Goal: Task Accomplishment & Management: Use online tool/utility

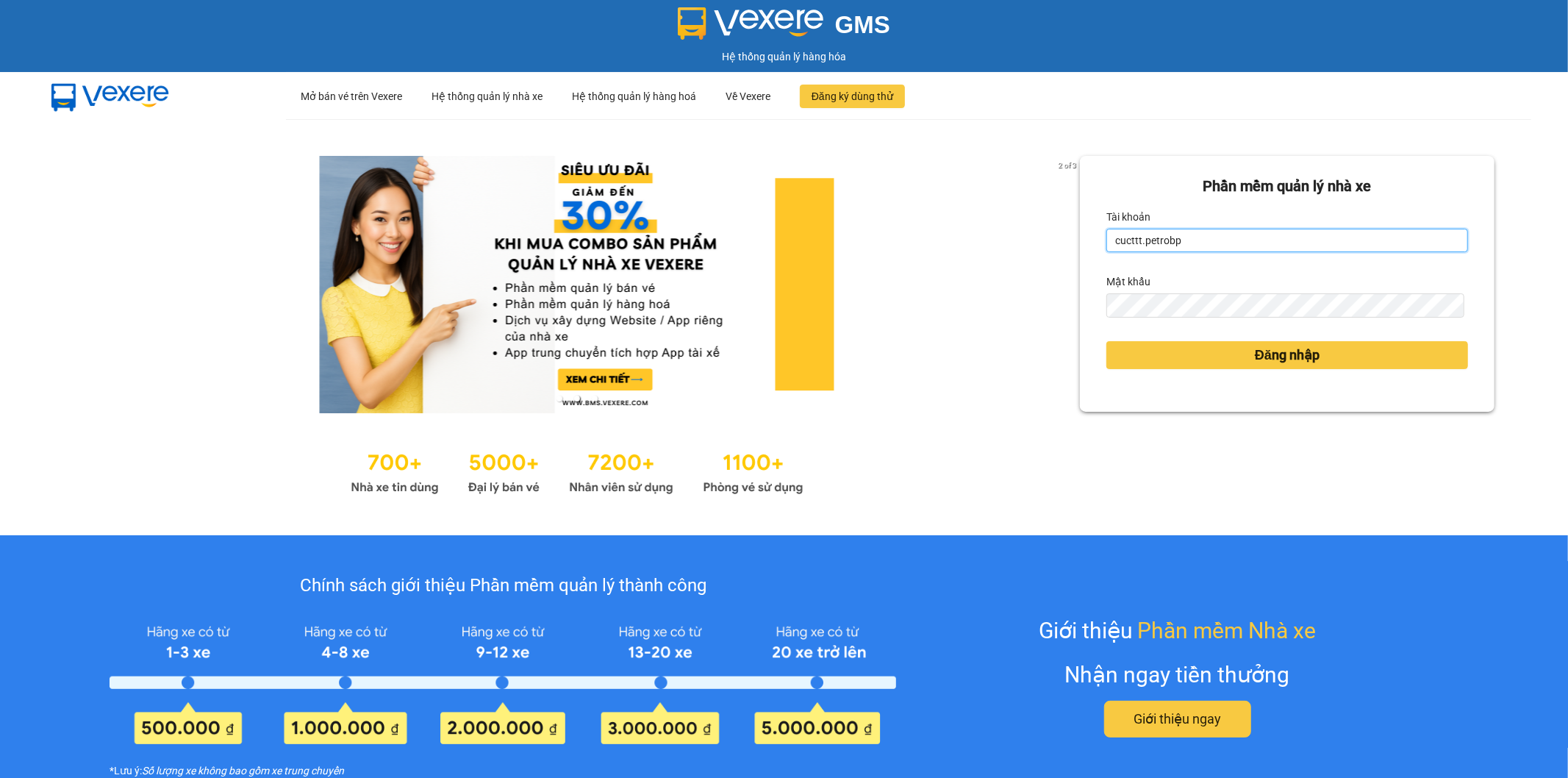
click at [1223, 233] on input "cucttt.petrobp" at bounding box center [1287, 240] width 361 height 23
type input "nhuttn.petrobp"
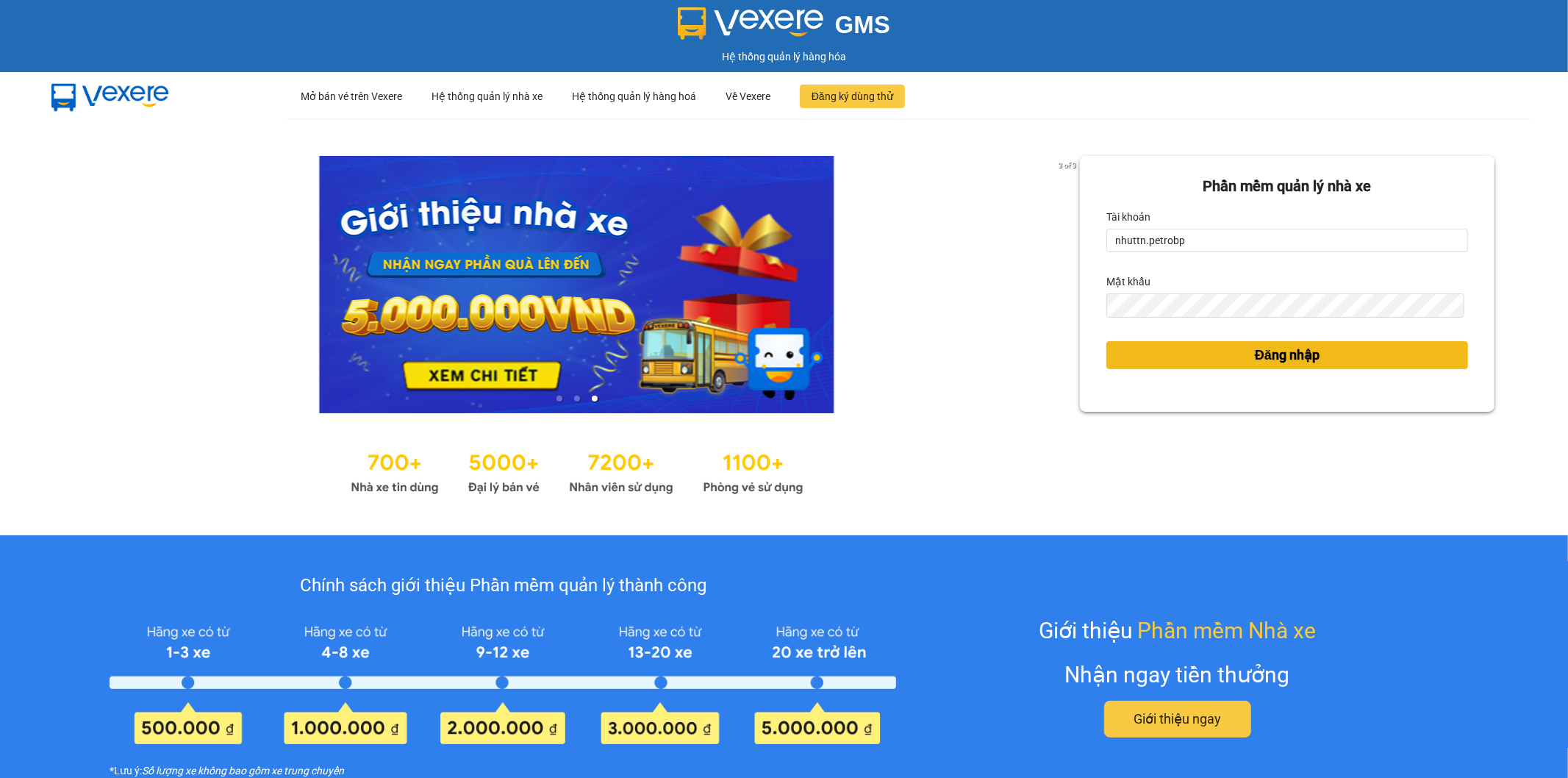
click at [1236, 358] on button "Đăng nhập" at bounding box center [1287, 355] width 361 height 28
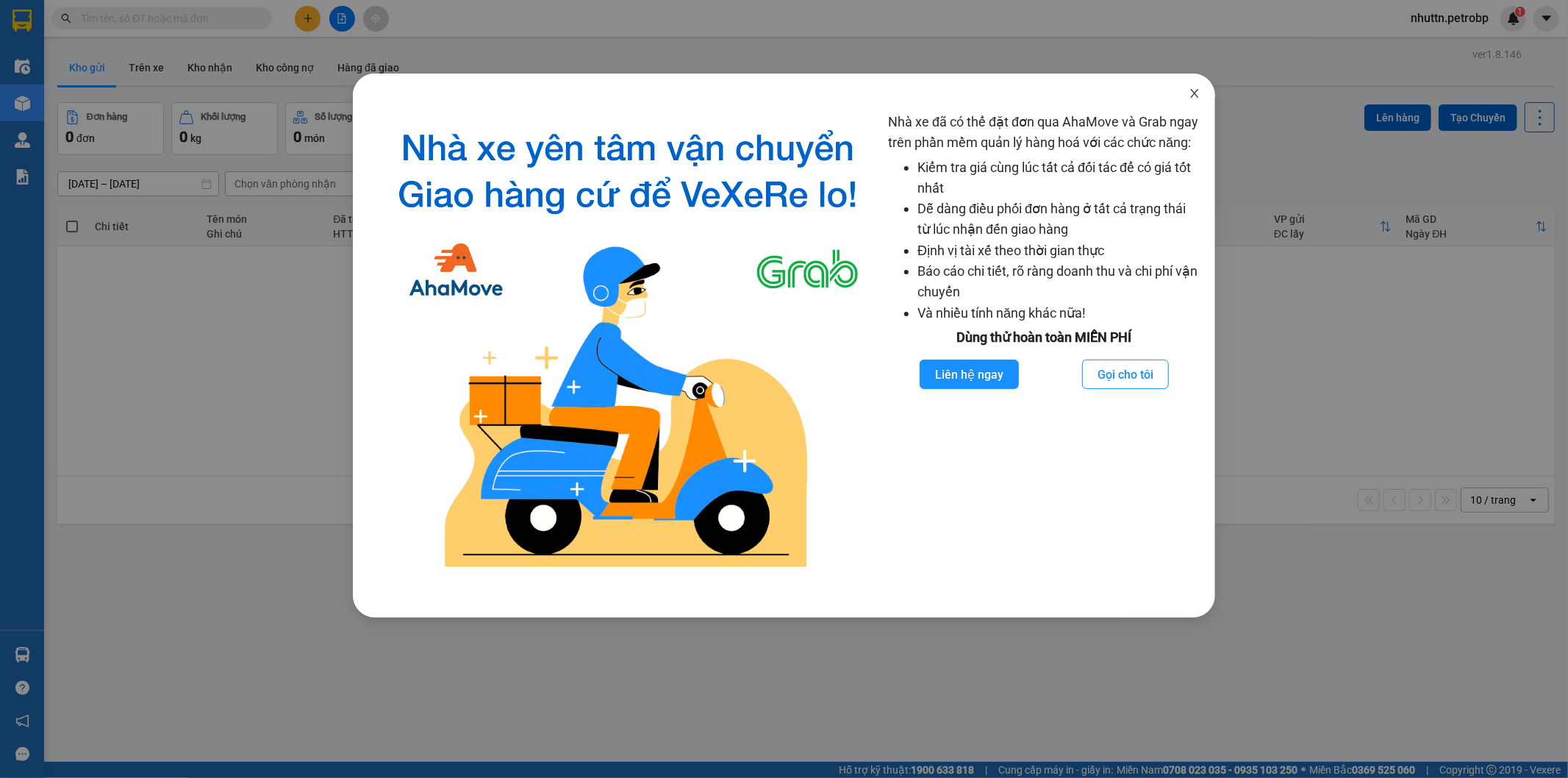
click at [1196, 94] on icon "close" at bounding box center [1195, 93] width 12 height 12
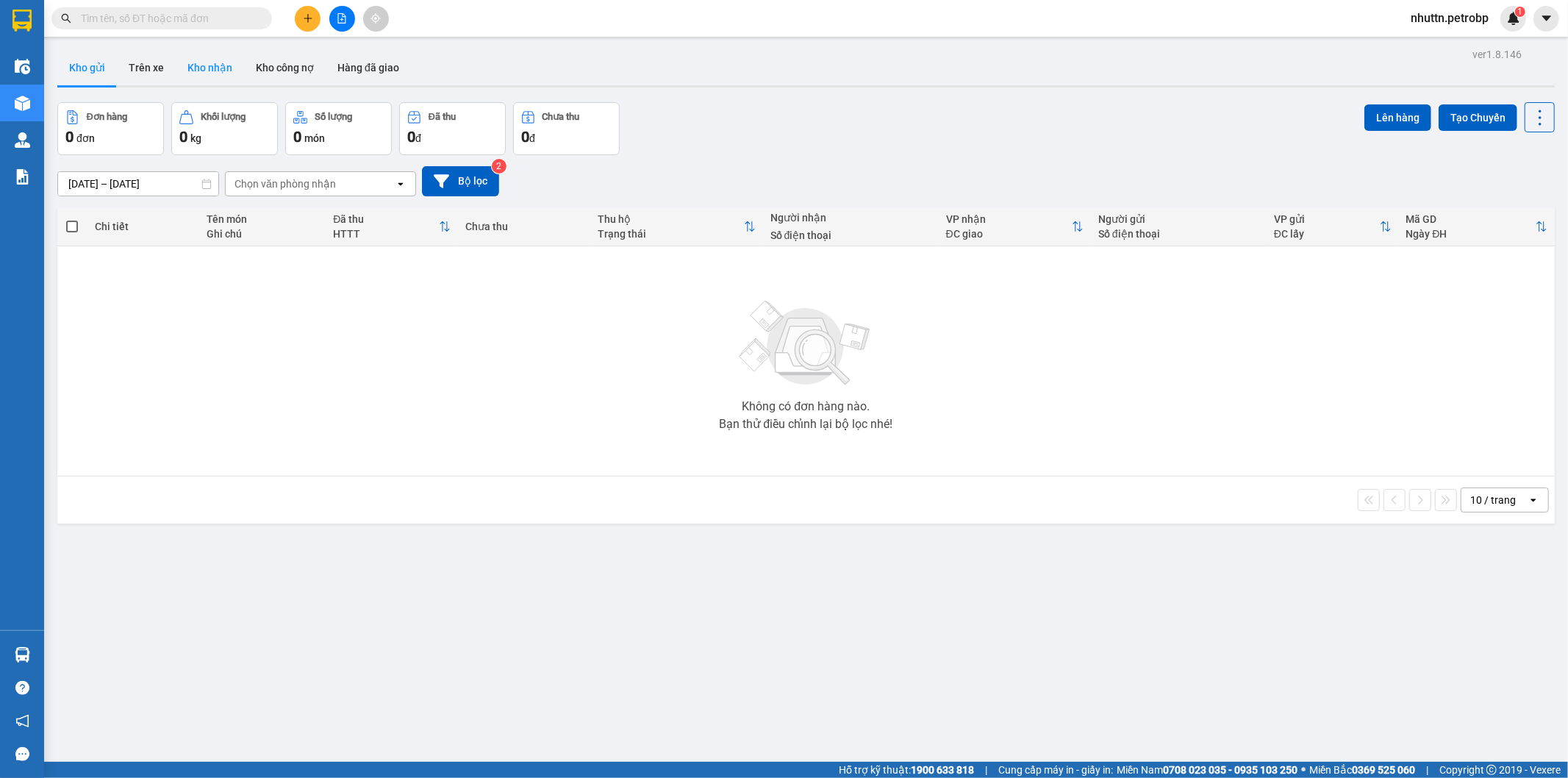
click at [199, 72] on button "Kho nhận" at bounding box center [210, 68] width 69 height 36
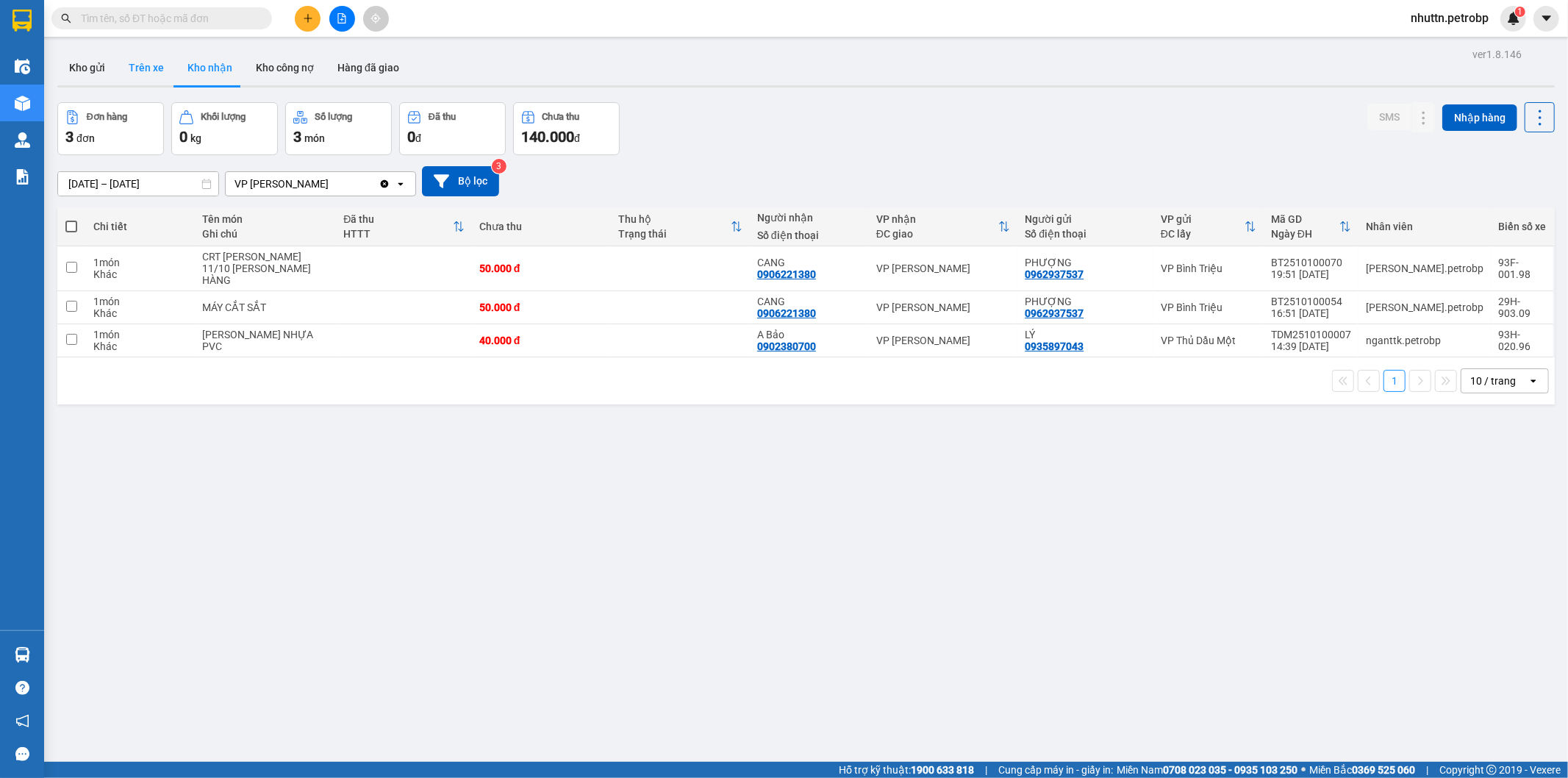
click at [131, 71] on button "Trên xe" at bounding box center [146, 68] width 59 height 36
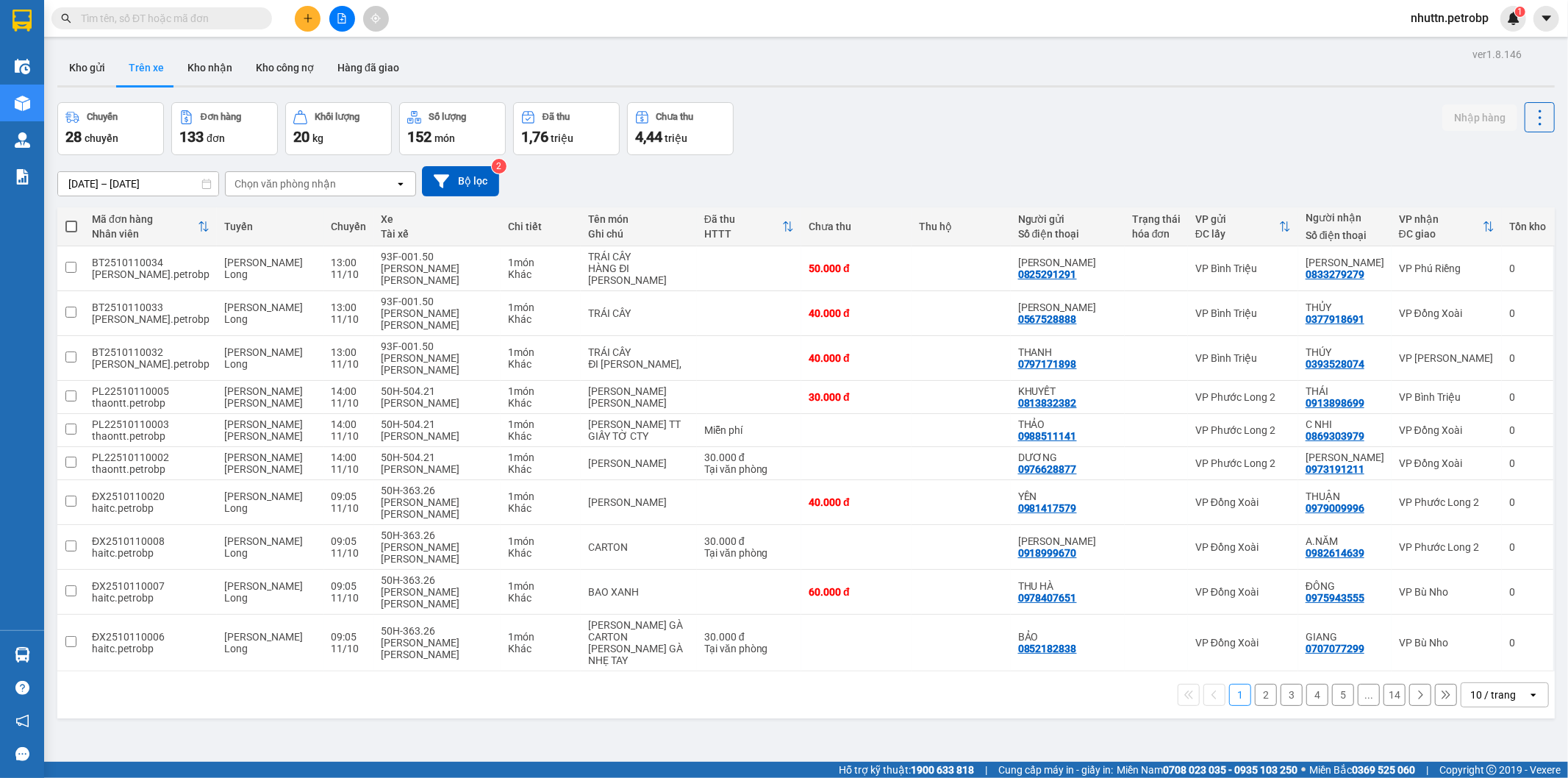
click at [137, 178] on input "[DATE] – [DATE]" at bounding box center [138, 183] width 161 height 23
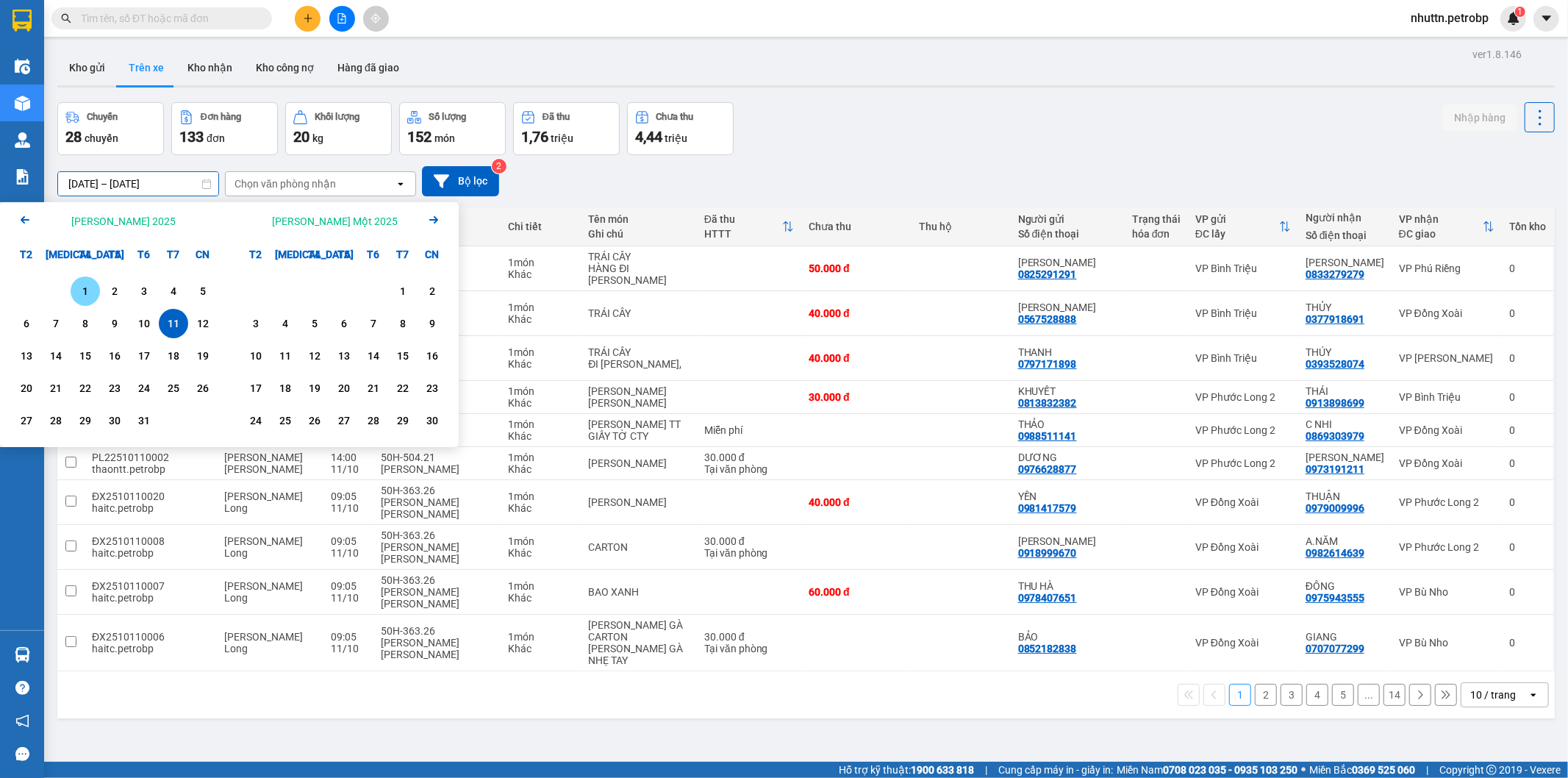
drag, startPoint x: 82, startPoint y: 295, endPoint x: 130, endPoint y: 315, distance: 52.0
click at [89, 295] on div "1" at bounding box center [85, 291] width 21 height 18
click at [173, 322] on div "11" at bounding box center [173, 324] width 21 height 18
type input "[DATE] – [DATE]"
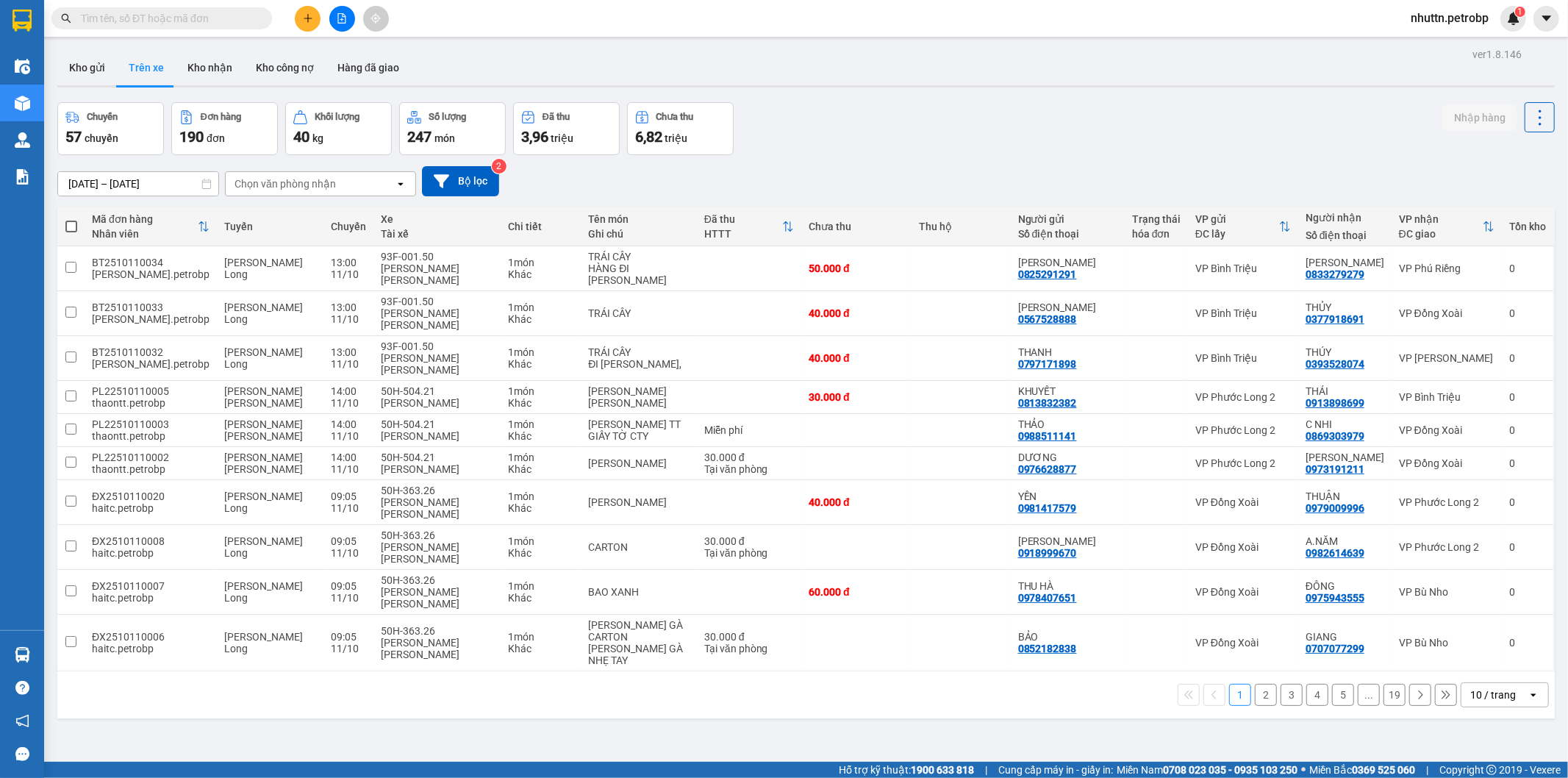
click at [366, 188] on div "Chọn văn phòng nhận" at bounding box center [311, 183] width 169 height 23
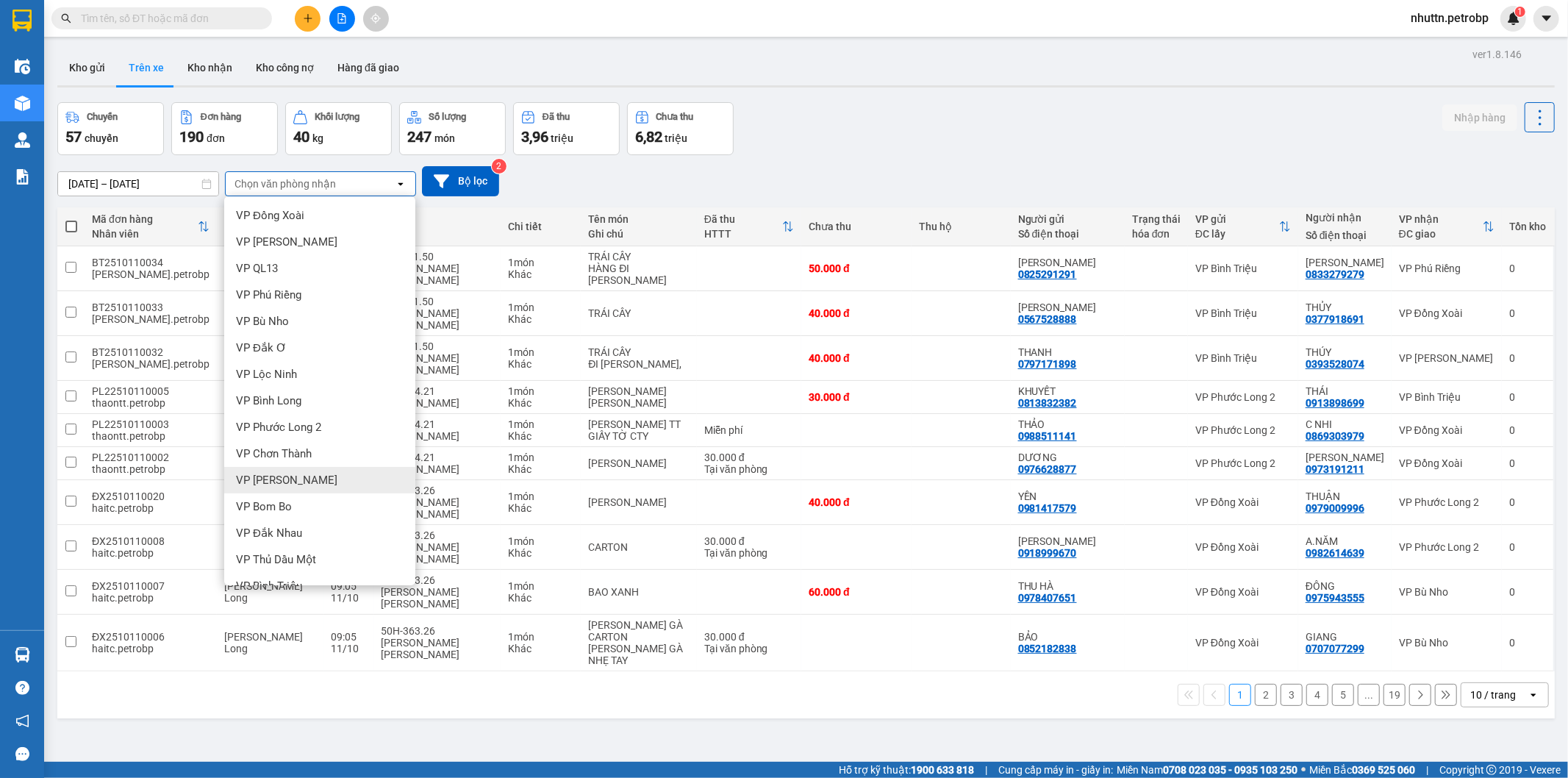
scroll to position [163, 0]
click at [305, 526] on div "VP [PERSON_NAME]" at bounding box center [319, 529] width 191 height 27
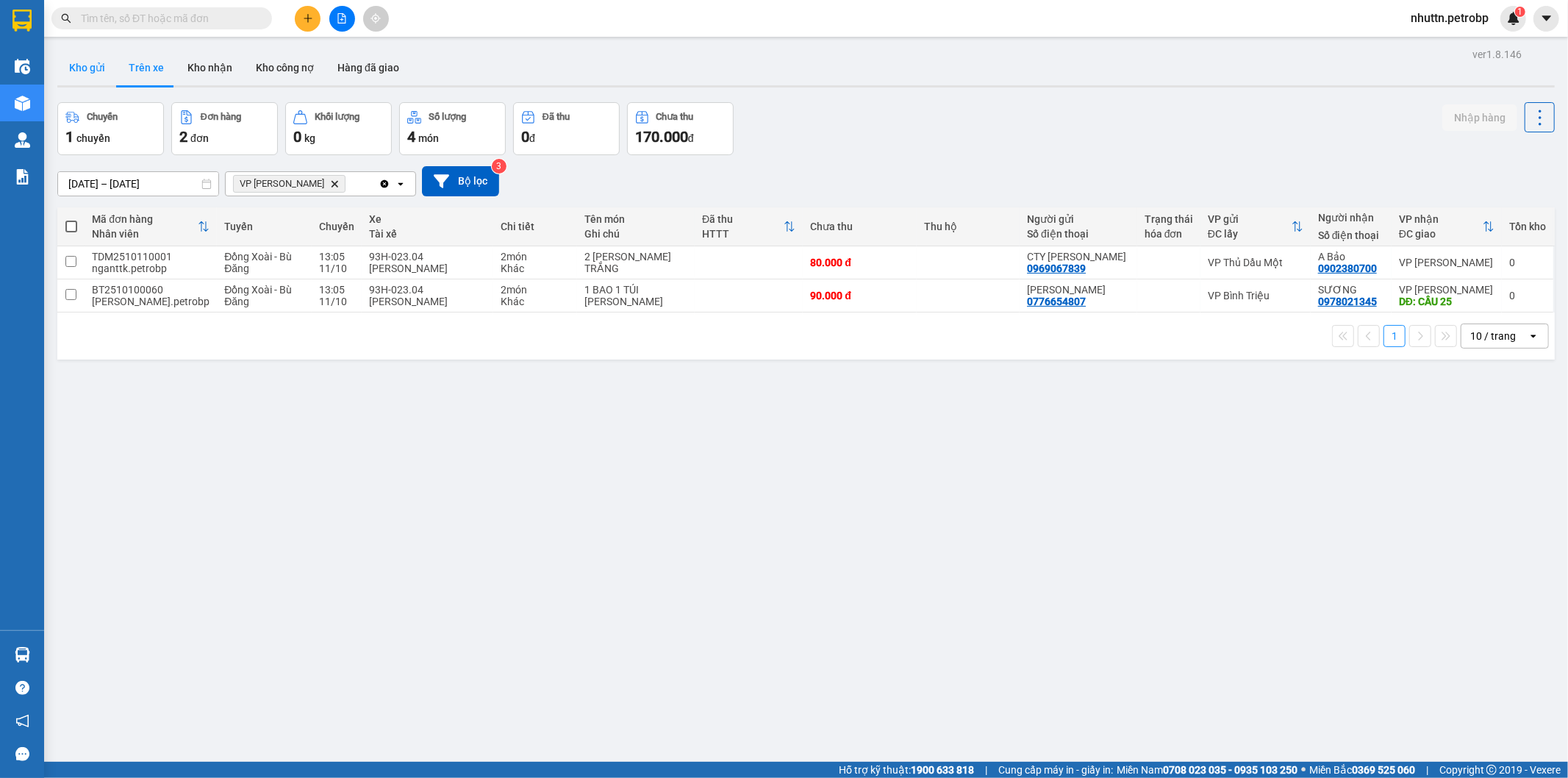
click at [86, 71] on button "Kho gửi" at bounding box center [87, 68] width 60 height 36
